Goal: Transaction & Acquisition: Book appointment/travel/reservation

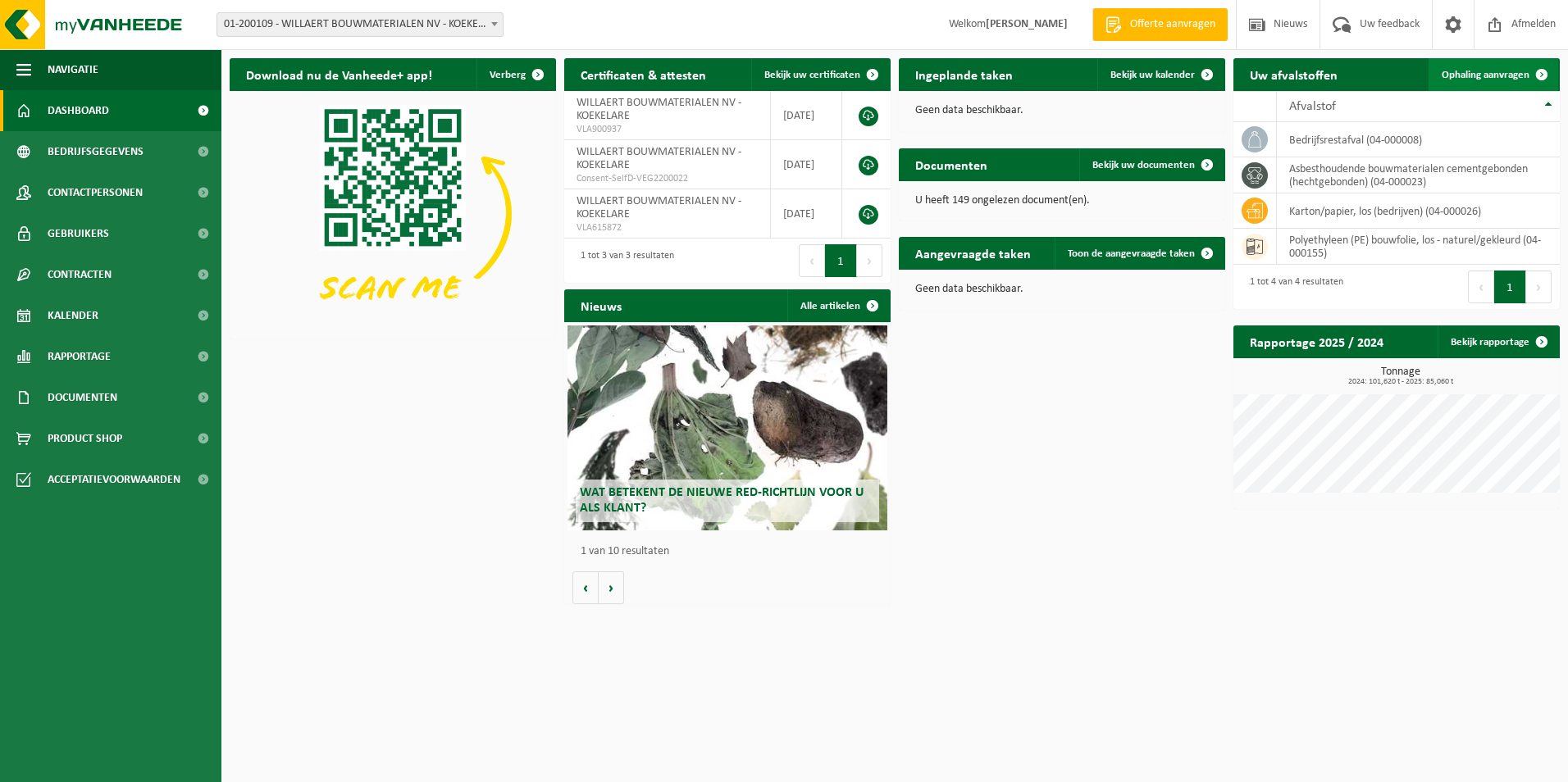
click at [1537, 73] on span at bounding box center [1542, 73] width 32 height 32
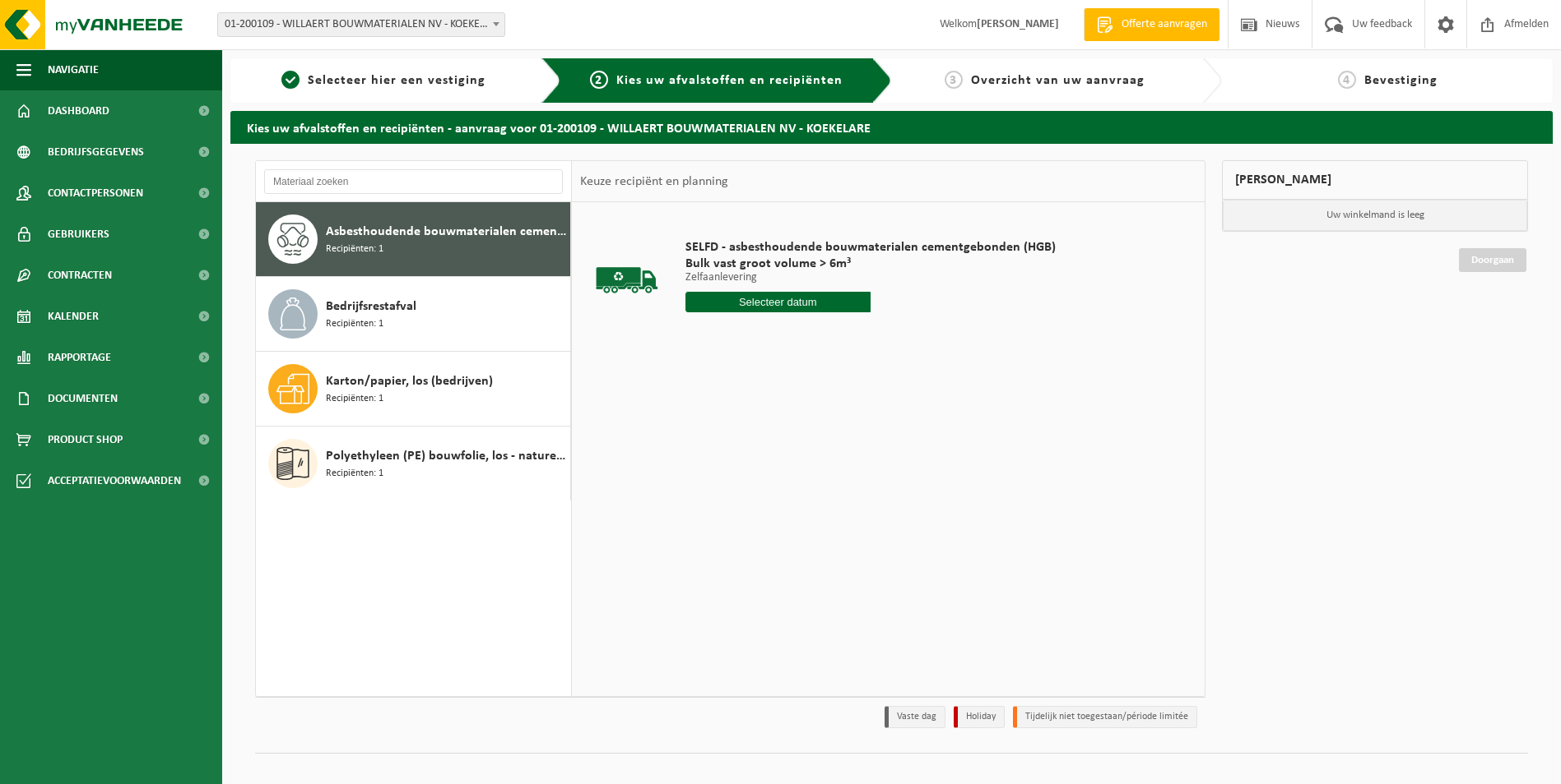
click at [383, 245] on div "Asbesthoudende bouwmaterialen cementgebonden (hechtgebonden) Recipiënten: 1" at bounding box center [445, 239] width 240 height 49
click at [776, 304] on input "text" at bounding box center [778, 302] width 185 height 21
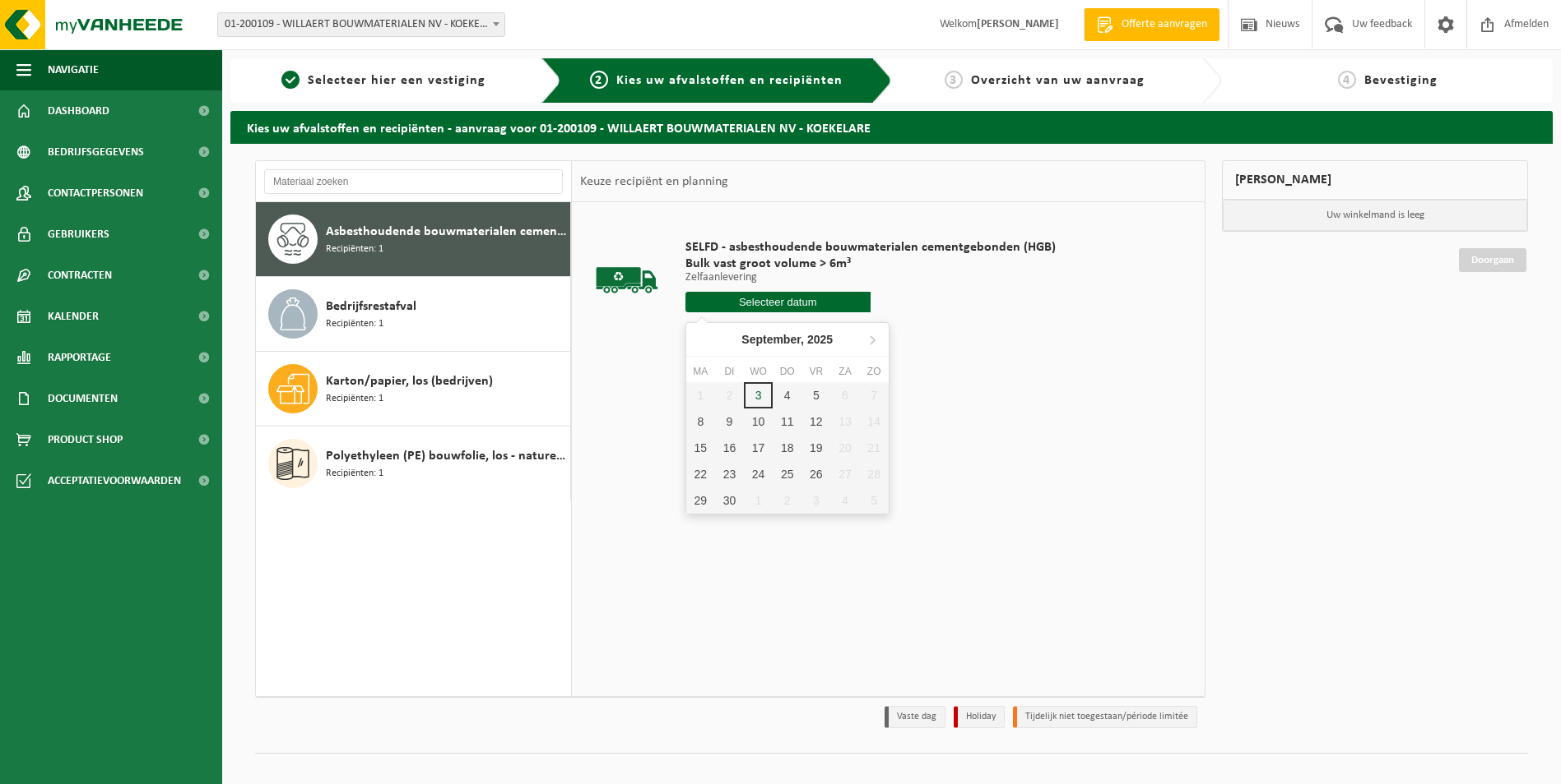
click at [783, 298] on input "text" at bounding box center [778, 302] width 185 height 21
click at [751, 400] on div "3" at bounding box center [758, 395] width 29 height 27
type input "Van 2025-09-03"
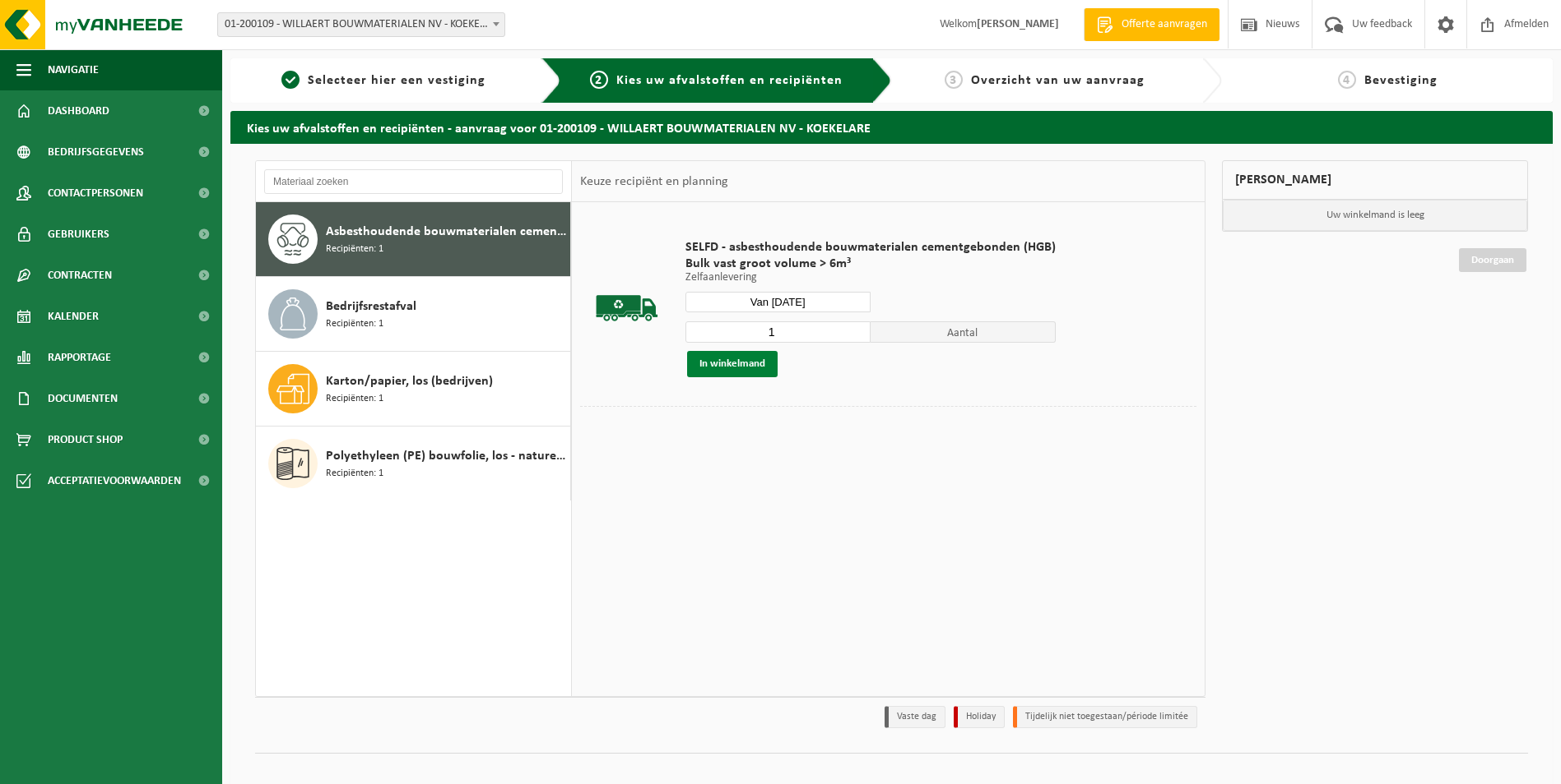
click at [733, 365] on button "In winkelmand" at bounding box center [732, 364] width 90 height 27
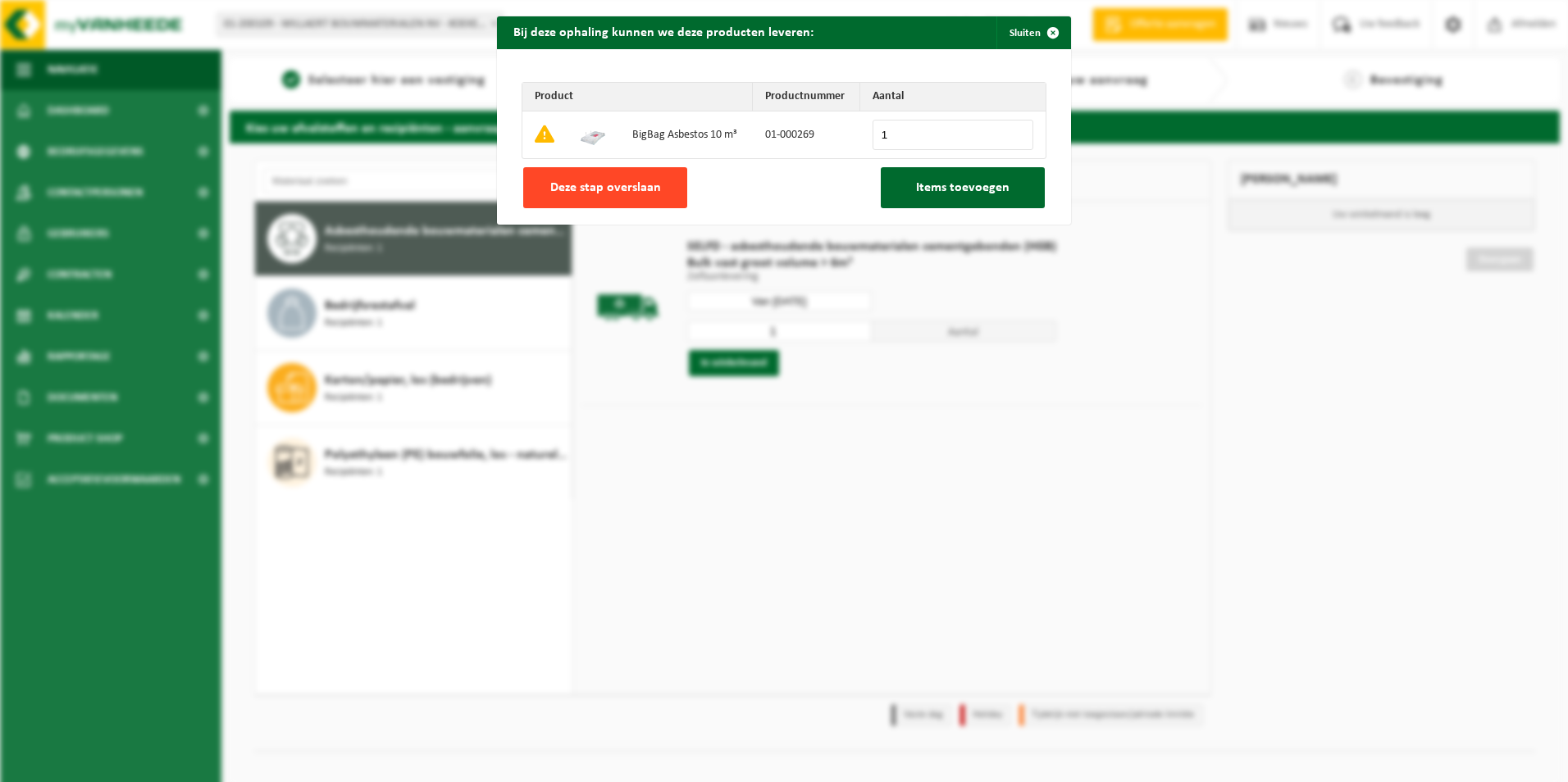
click at [635, 181] on span "Deze stap overslaan" at bounding box center [606, 187] width 111 height 13
type input "0"
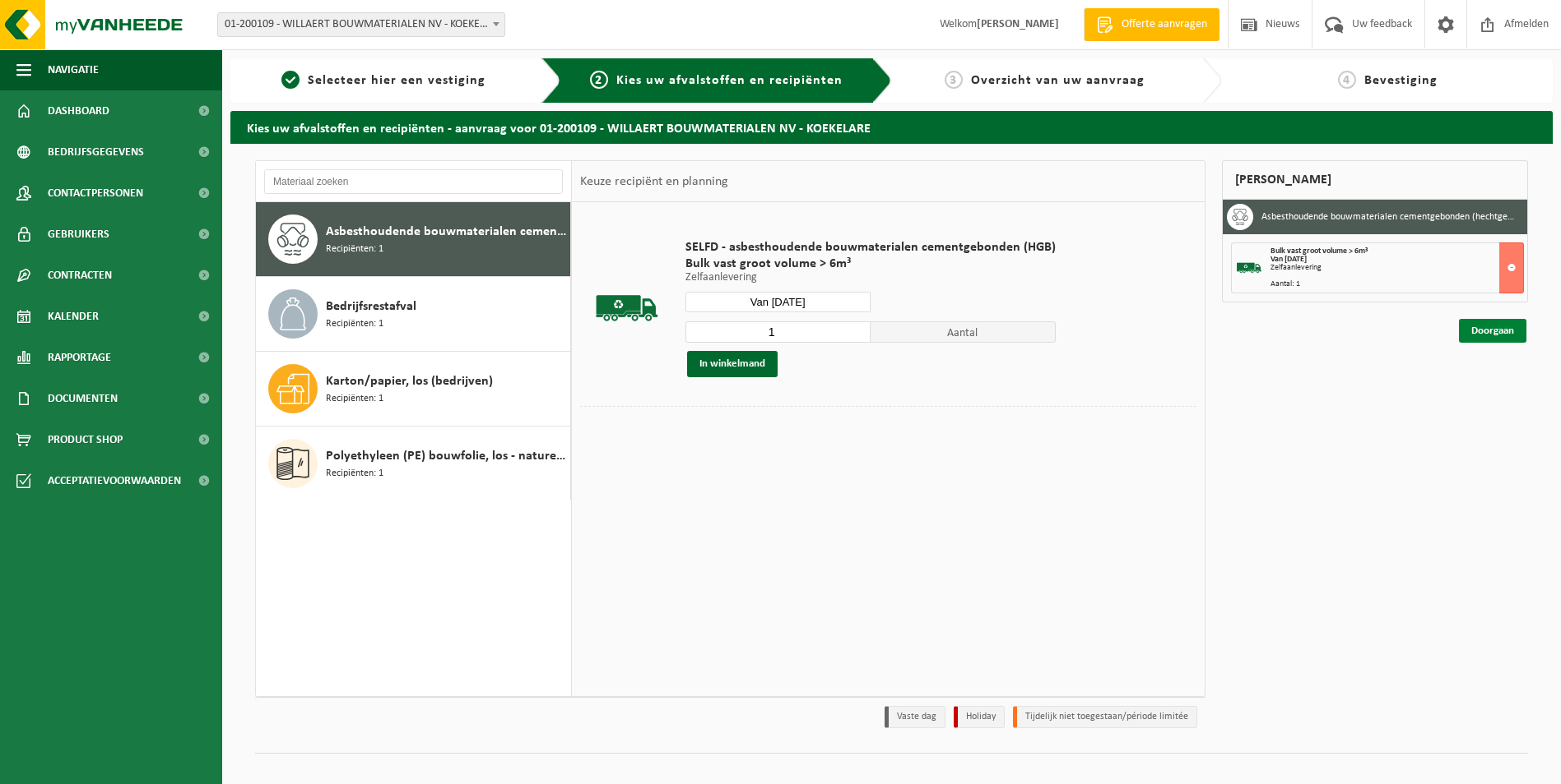
click at [1502, 340] on link "Doorgaan" at bounding box center [1492, 331] width 68 height 24
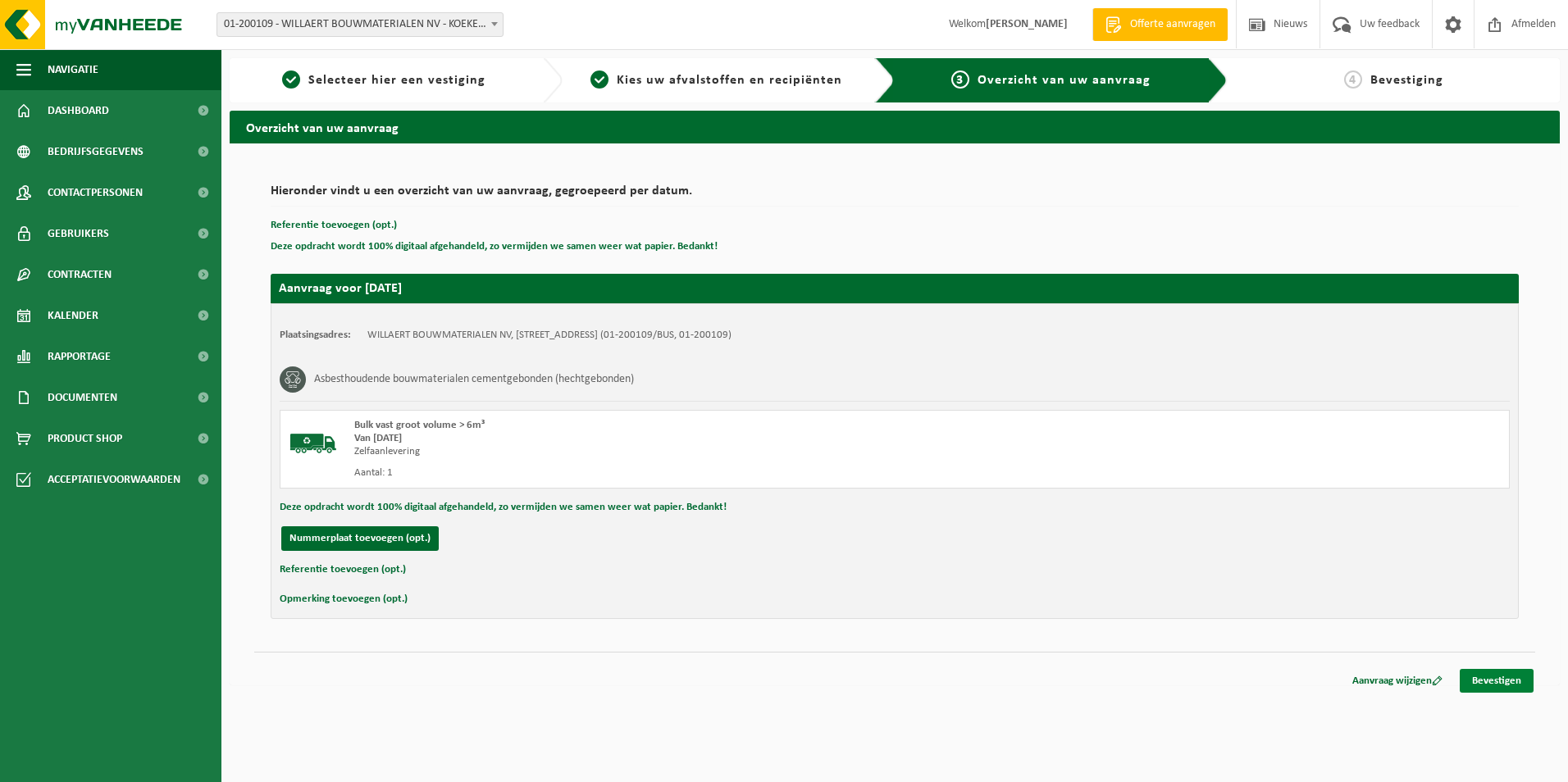
click at [1470, 686] on link "Bevestigen" at bounding box center [1496, 681] width 74 height 24
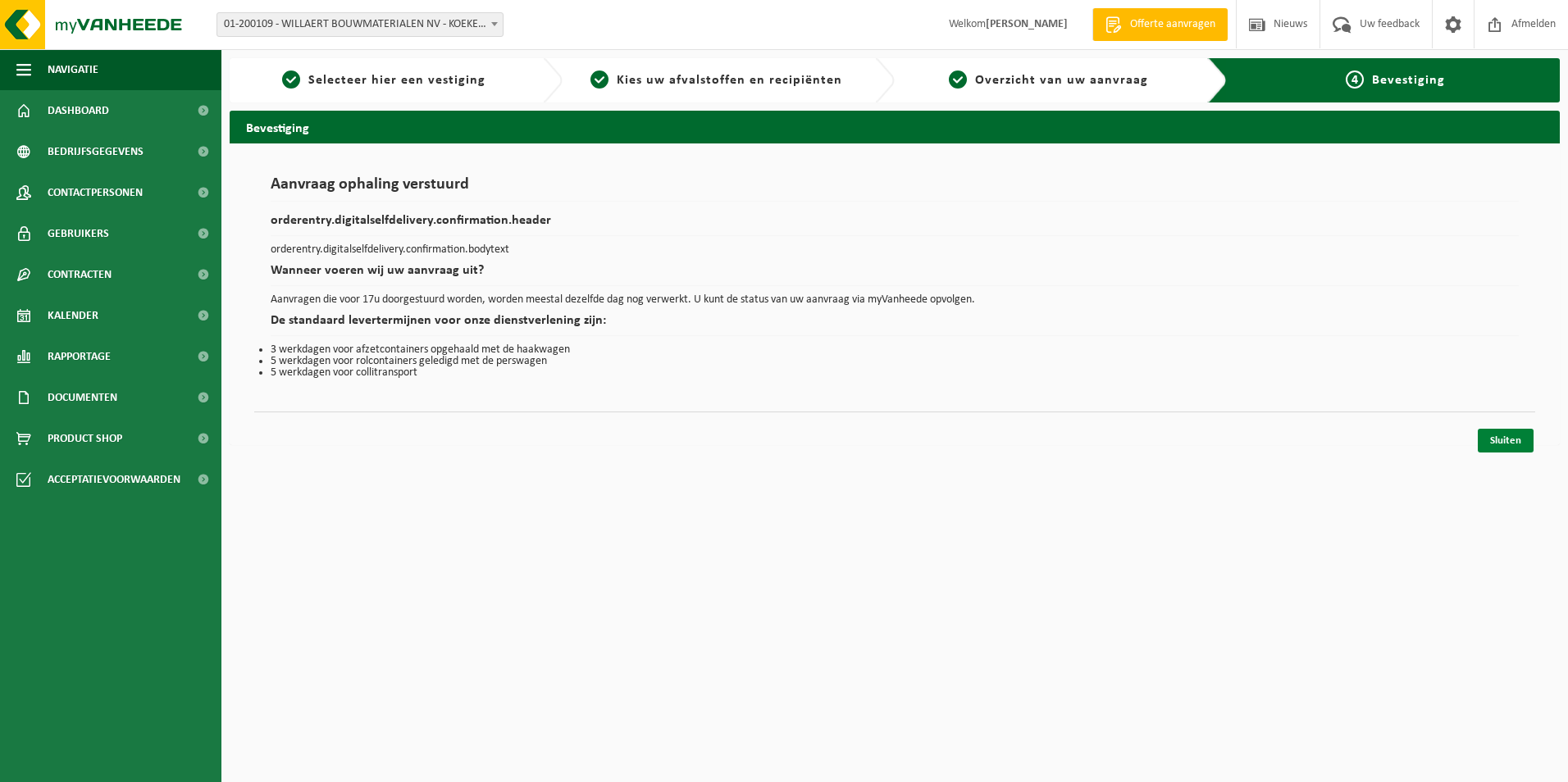
click at [1513, 444] on link "Sluiten" at bounding box center [1505, 441] width 56 height 24
